Goal: Information Seeking & Learning: Learn about a topic

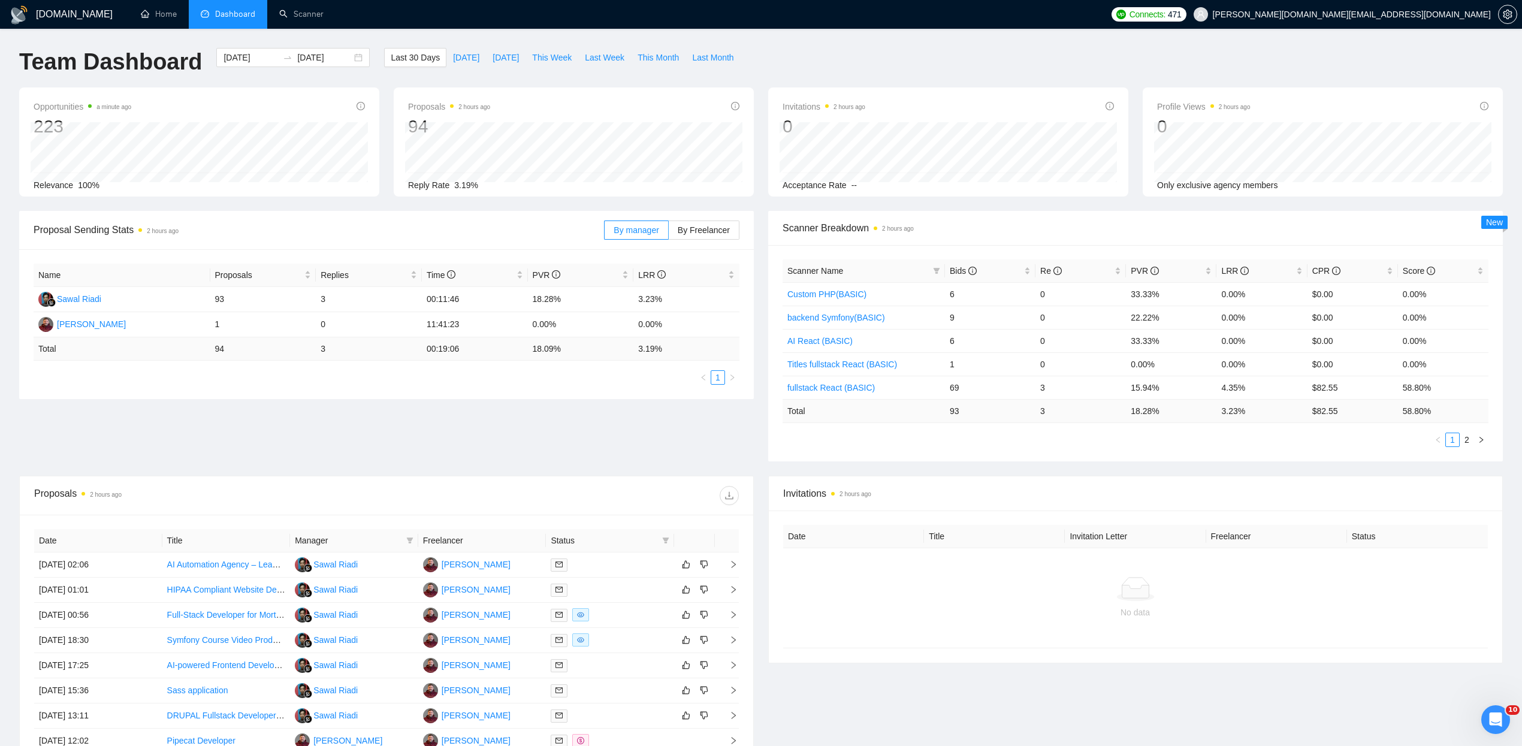
click at [852, 64] on div "Team Dashboard 2025-08-28 2025-09-27 Last 30 Days Today Yesterday This Week Las…" at bounding box center [761, 68] width 1498 height 40
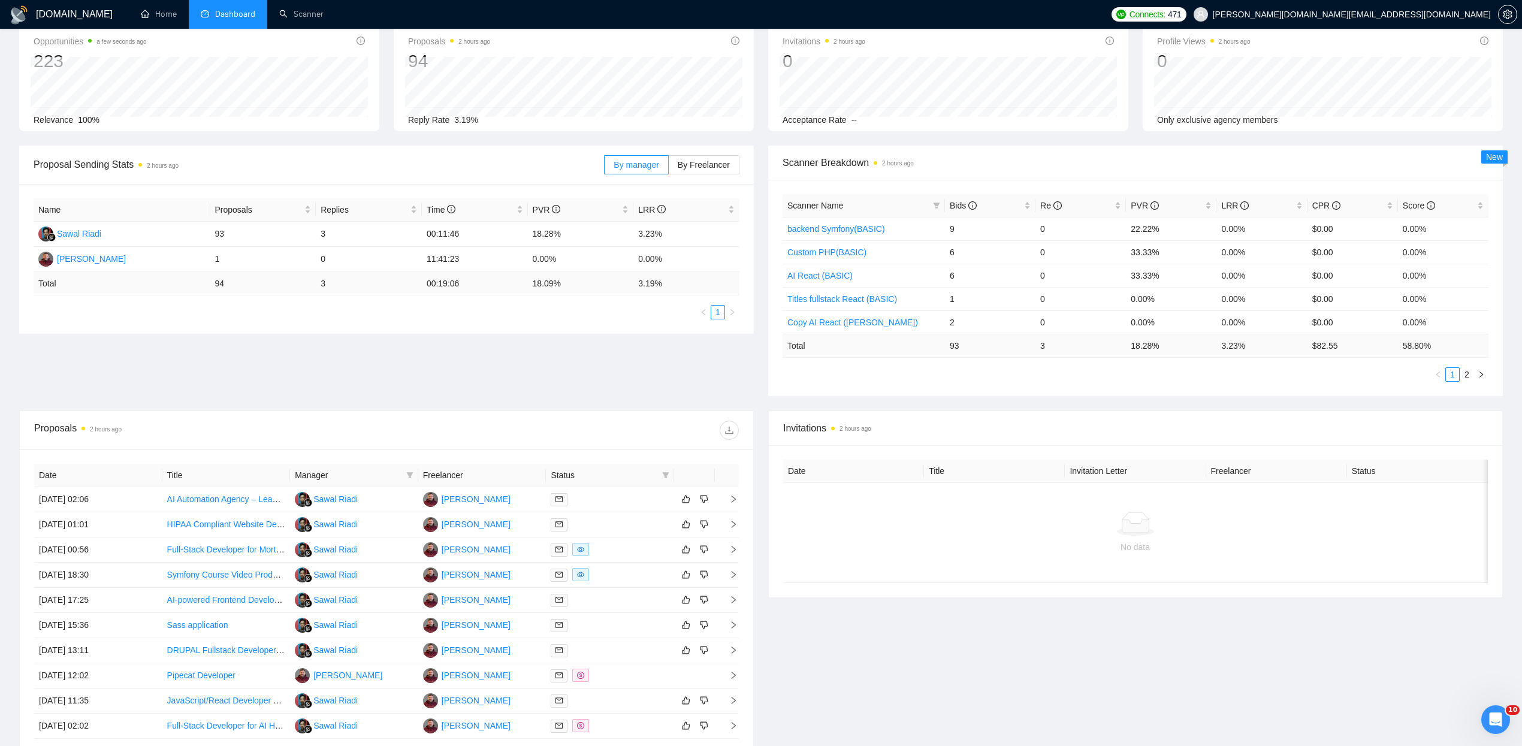
scroll to position [66, 0]
click at [603, 550] on div at bounding box center [610, 549] width 119 height 14
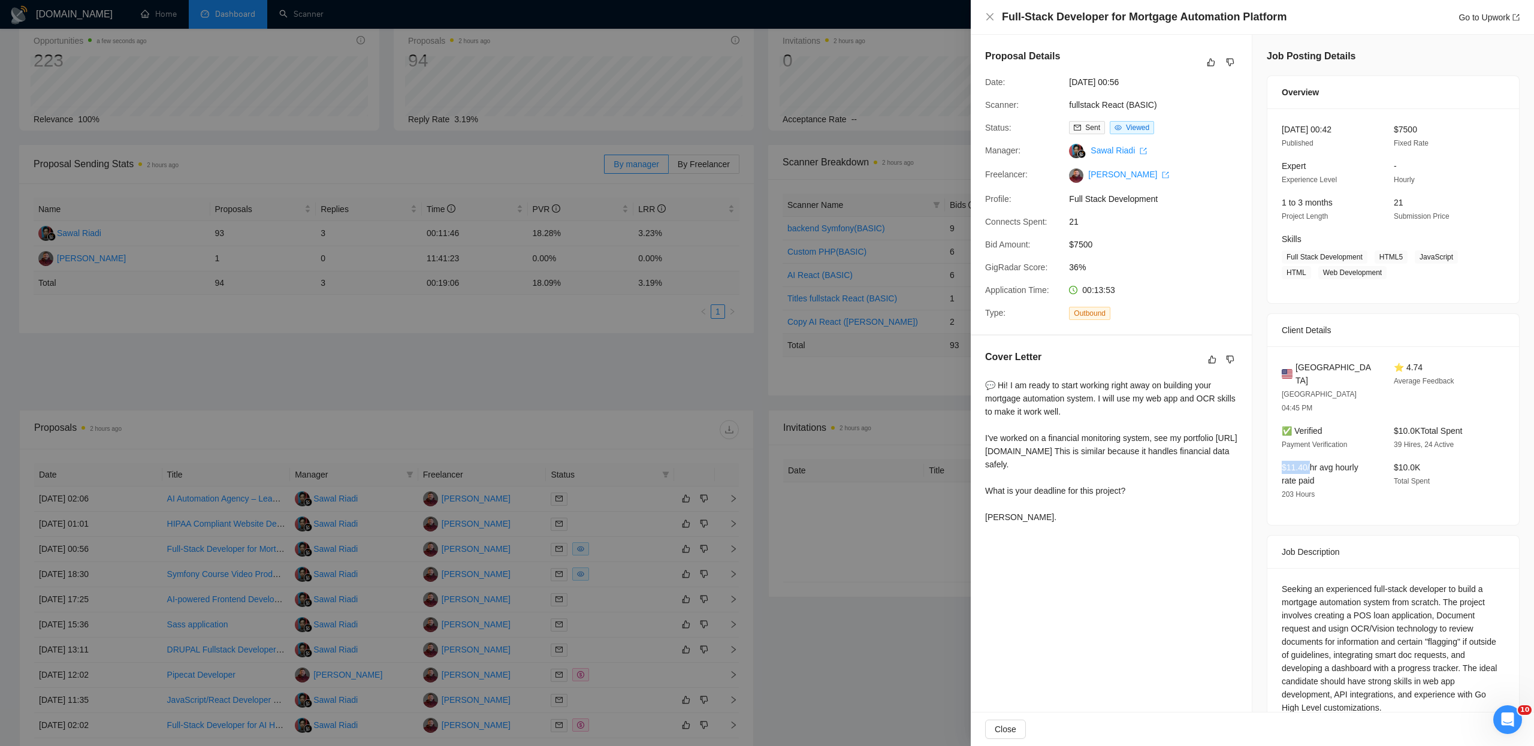
drag, startPoint x: 1309, startPoint y: 444, endPoint x: 1274, endPoint y: 442, distance: 34.8
click at [1277, 461] on div "$11.40/hr avg hourly rate paid 203 Hours" at bounding box center [1328, 481] width 102 height 40
click at [531, 374] on div at bounding box center [767, 373] width 1534 height 746
